Goal: Task Accomplishment & Management: Manage account settings

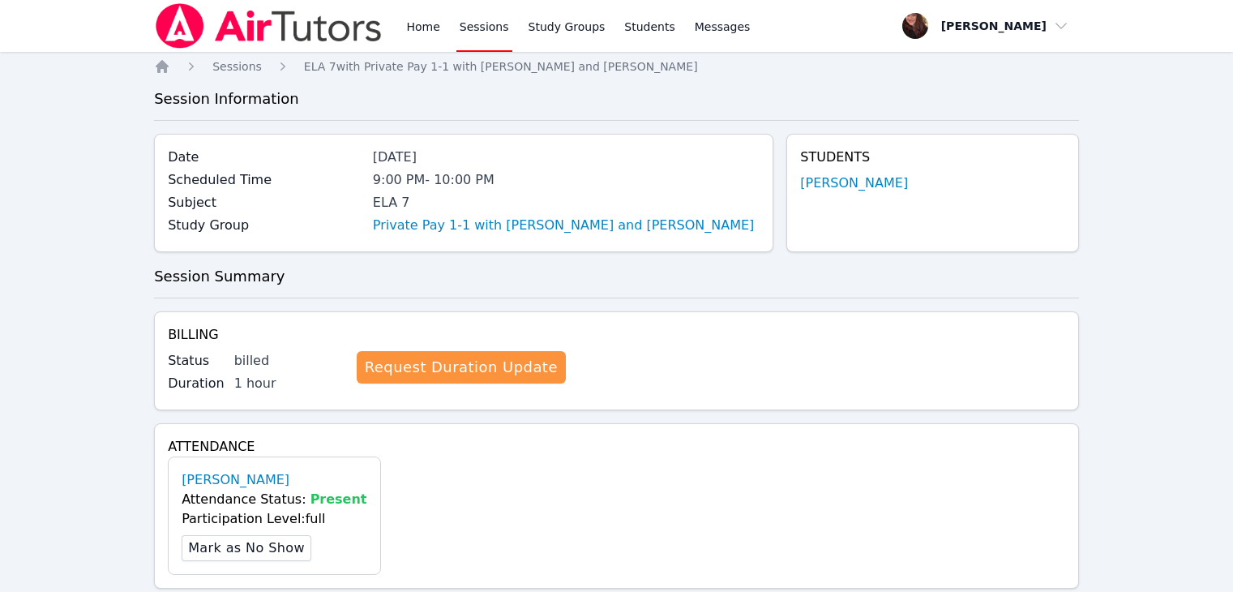
scroll to position [1569, 0]
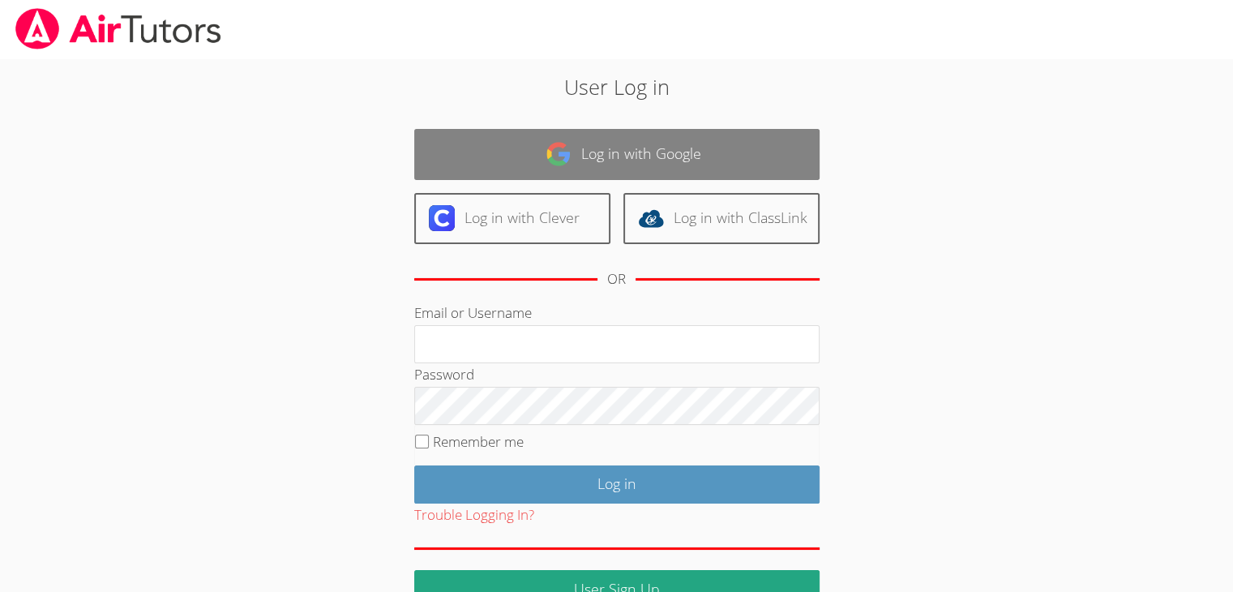
click at [692, 166] on link "Log in with Google" at bounding box center [616, 154] width 405 height 51
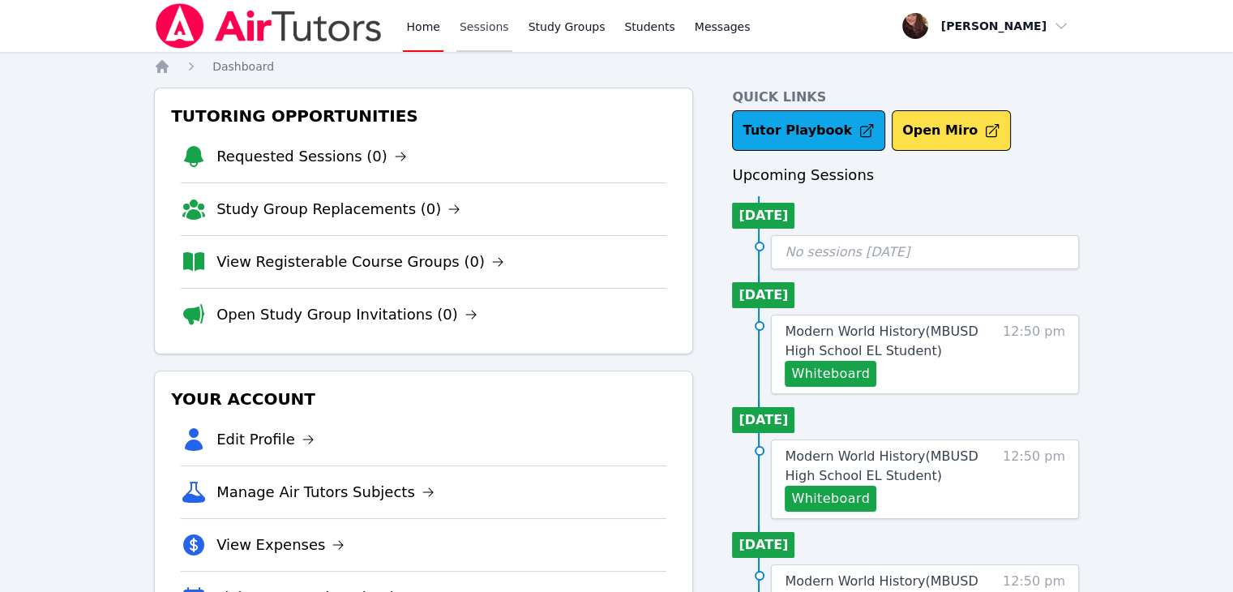
click at [481, 41] on link "Sessions" at bounding box center [484, 26] width 56 height 52
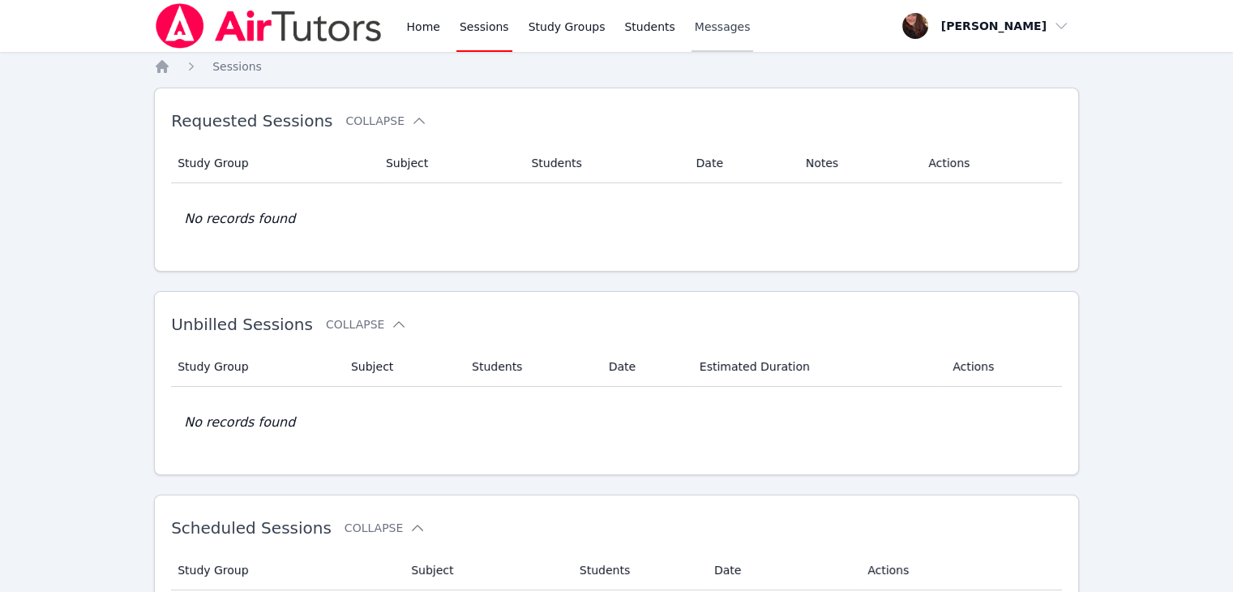
click at [695, 30] on span "Messages" at bounding box center [723, 27] width 56 height 16
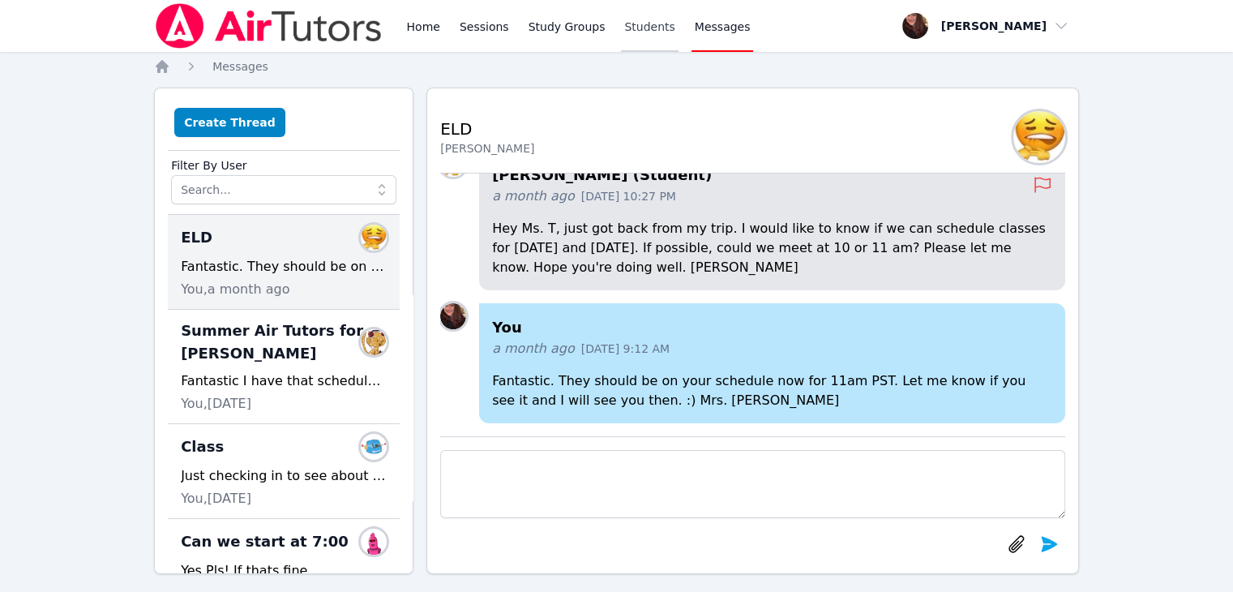
click at [628, 33] on link "Students" at bounding box center [649, 26] width 57 height 52
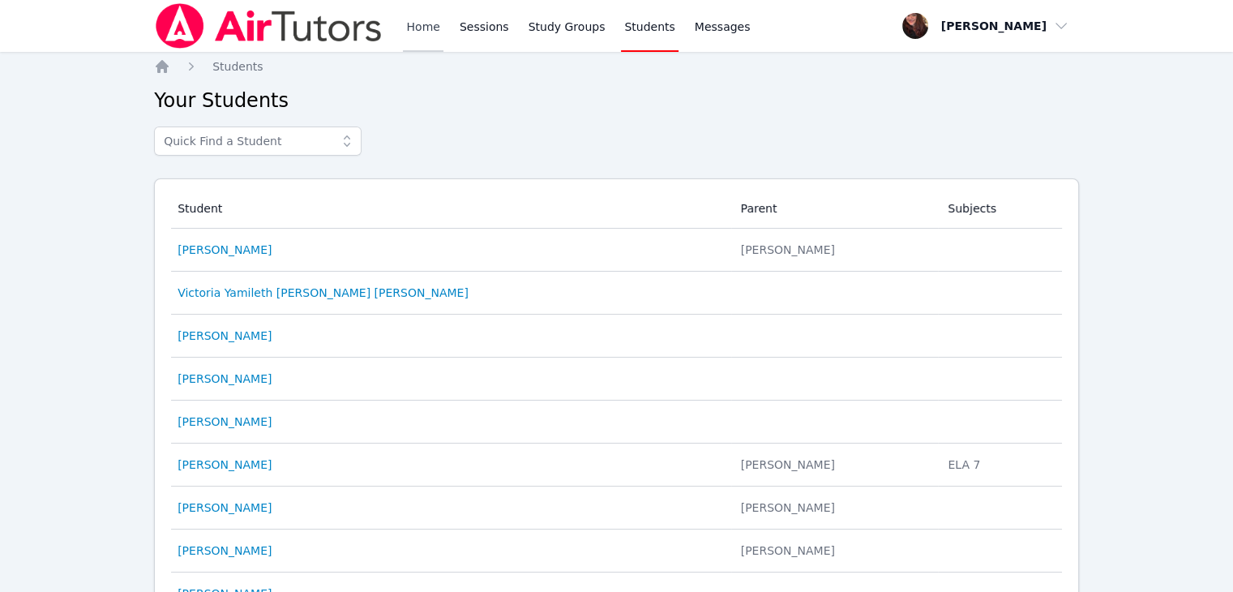
click at [418, 28] on link "Home" at bounding box center [423, 26] width 40 height 52
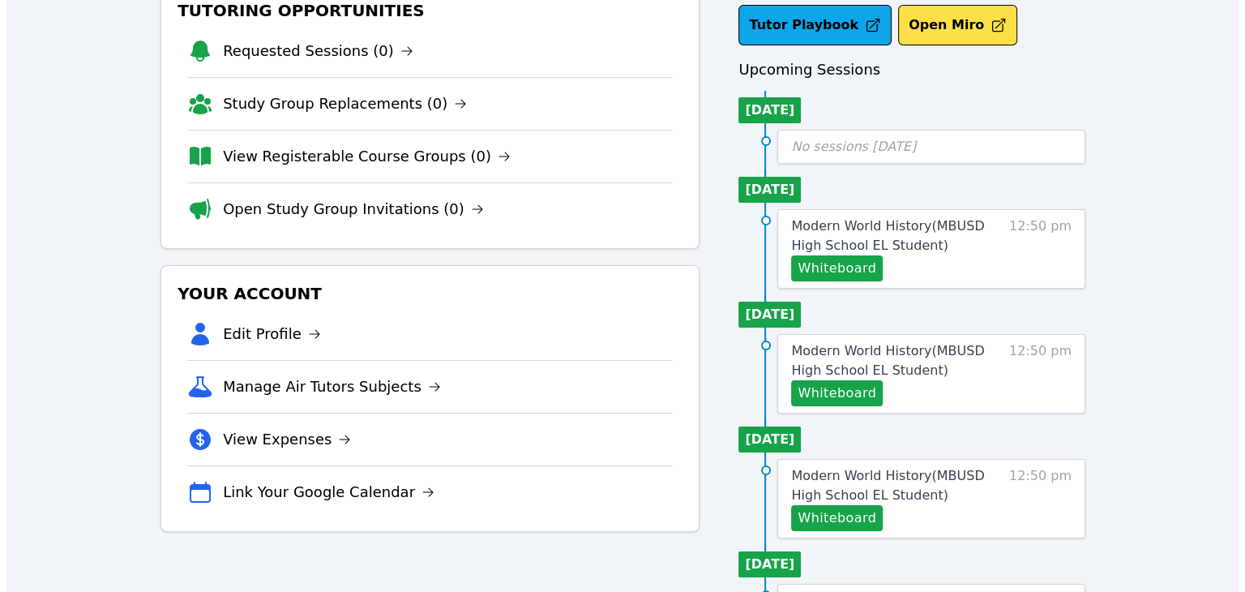
scroll to position [243, 0]
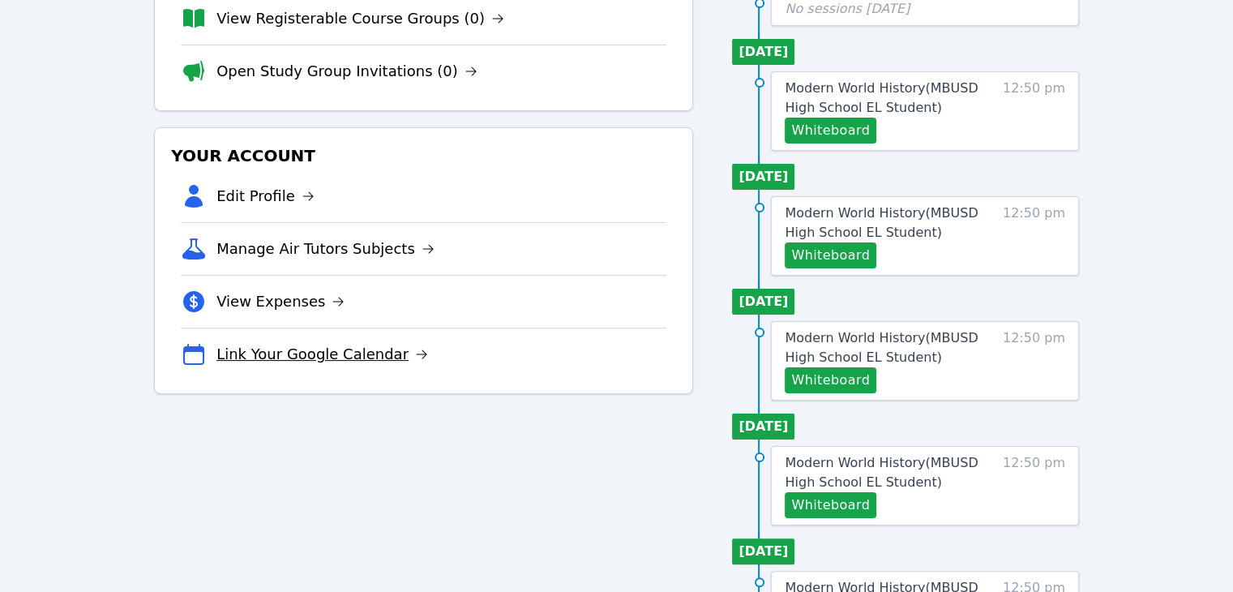
click at [385, 343] on link "Link Your Google Calendar" at bounding box center [322, 354] width 212 height 23
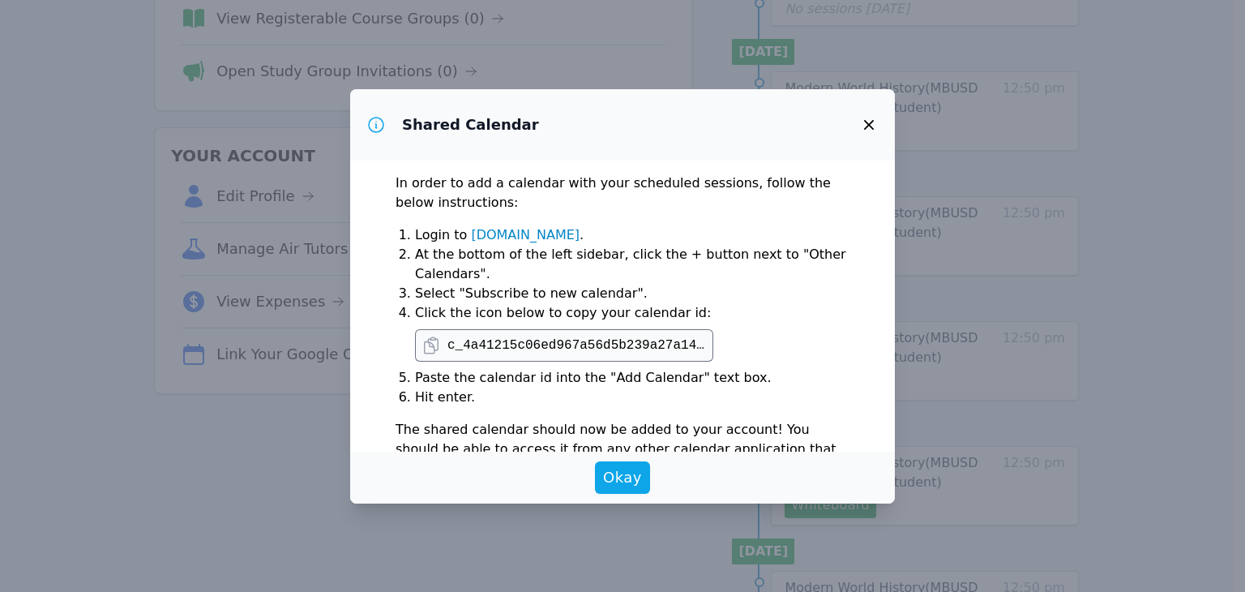
click at [506, 360] on span "c_4a41215c06ed967a56d5b239a27a14196d591f14c87dce45c3413bcad302b7d1@[DOMAIN_NAME]" at bounding box center [564, 345] width 298 height 32
click at [507, 357] on span "c_4a41215c06ed967a56d5b239a27a14196d591f14c87dce45c3413bcad302b7d1@[DOMAIN_NAME]" at bounding box center [564, 345] width 298 height 32
click at [513, 344] on pre "c_4a41215c06ed967a56d5b239a27a14196d591f14c87dce45c3413bcad302b7d1@[DOMAIN_NAME]" at bounding box center [576, 345] width 259 height 19
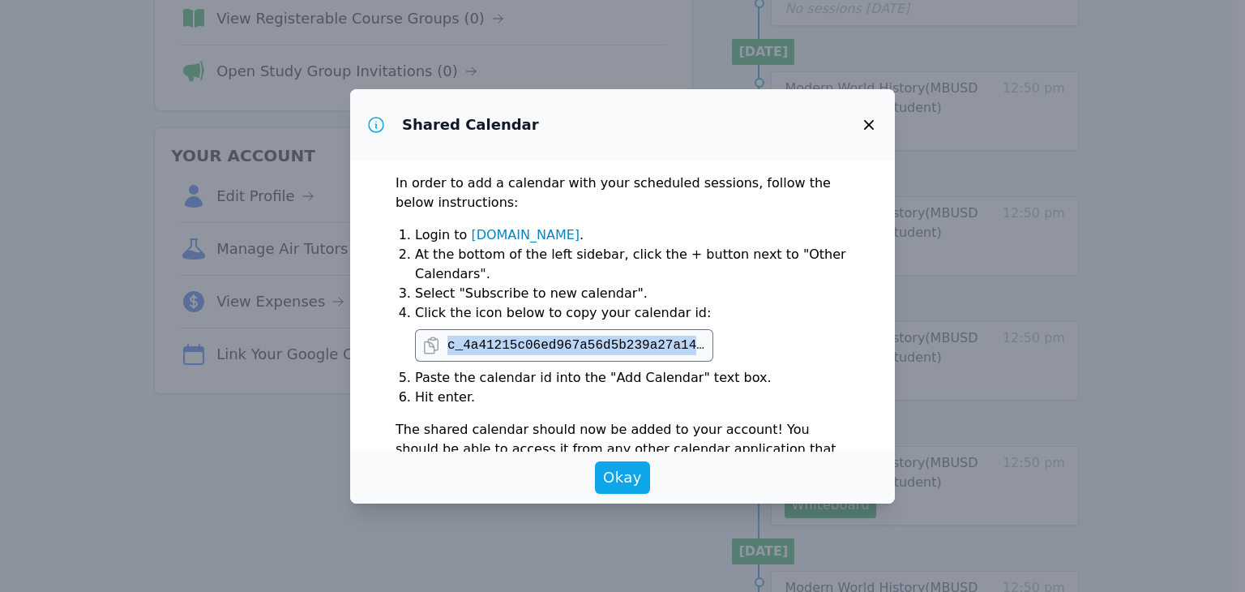
copy pre "c_4a41215c06ed967a56d5b239a27a14196d591f14c87dce45c3413bcad302b7d1@[DOMAIN_NAME]"
